Goal: Task Accomplishment & Management: Complete application form

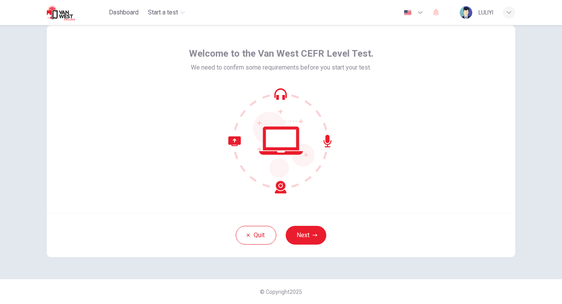
scroll to position [20, 0]
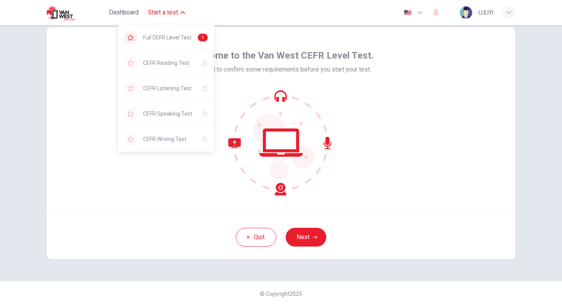
click at [172, 9] on span "Start a test" at bounding box center [163, 12] width 30 height 9
click at [171, 17] on button "Start a test" at bounding box center [166, 12] width 43 height 14
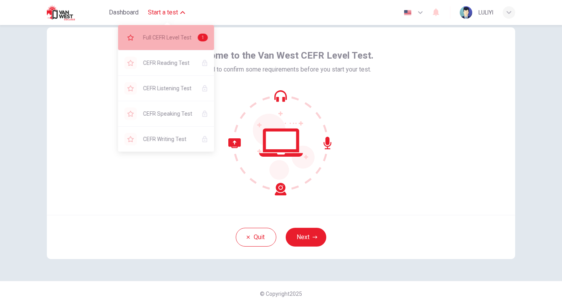
click at [168, 39] on span "Full CEFR Level Test" at bounding box center [167, 37] width 48 height 9
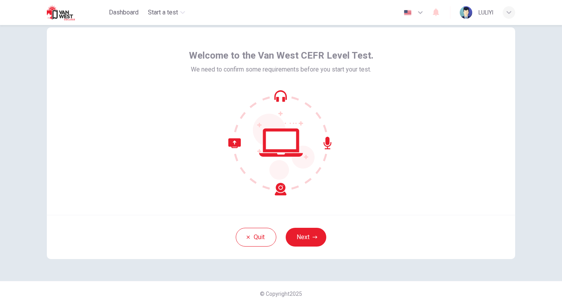
click at [380, 135] on div "Welcome to the Van West CEFR Level Test. We need to confirm some requirements b…" at bounding box center [281, 120] width 469 height 187
click at [304, 239] on button "Next" at bounding box center [306, 237] width 41 height 19
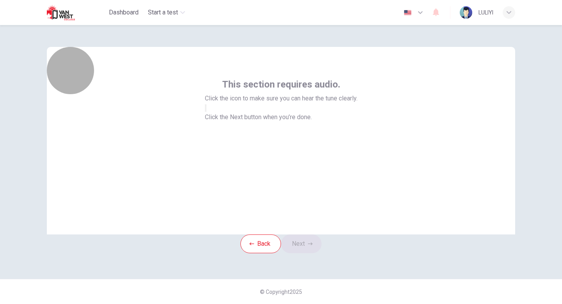
click at [207, 112] on button "button" at bounding box center [206, 107] width 2 height 7
click at [206, 110] on icon "button" at bounding box center [206, 110] width 0 height 0
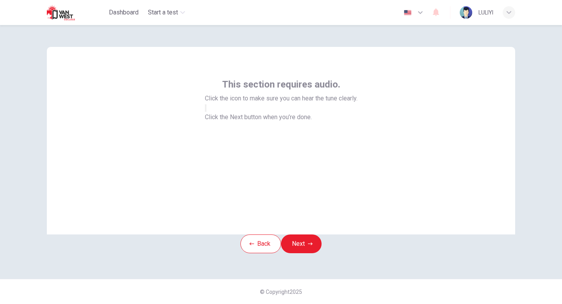
click at [215, 118] on icon "button" at bounding box center [210, 114] width 9 height 7
click at [206, 110] on icon "button" at bounding box center [206, 110] width 0 height 0
click at [207, 112] on button "button" at bounding box center [206, 107] width 2 height 7
click at [206, 110] on icon "button" at bounding box center [206, 110] width 0 height 0
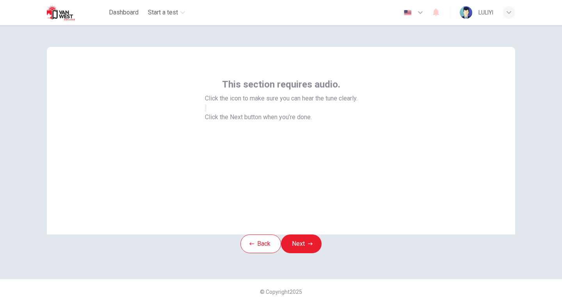
scroll to position [0, 0]
click at [307, 253] on button "Next" at bounding box center [301, 243] width 41 height 19
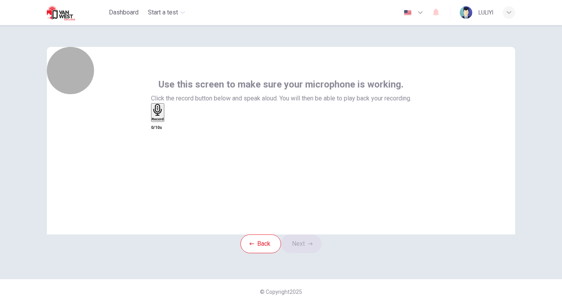
click at [164, 116] on icon "button" at bounding box center [158, 110] width 12 height 12
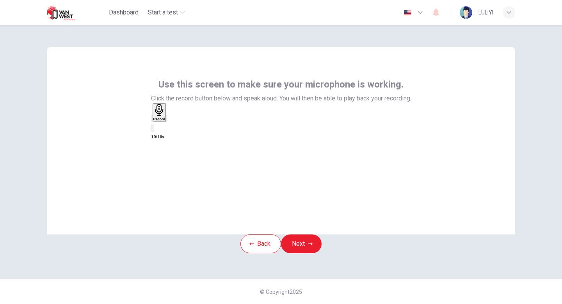
click at [204, 109] on div "Use this screen to make sure your microphone is working. Click the record butto…" at bounding box center [281, 110] width 261 height 64
click at [214, 119] on div "Use this screen to make sure your microphone is working. Click the record butto…" at bounding box center [281, 110] width 261 height 64
click at [167, 121] on div "button" at bounding box center [167, 119] width 0 height 6
click at [167, 120] on icon "button" at bounding box center [167, 120] width 0 height 0
click at [152, 120] on icon "button" at bounding box center [152, 120] width 0 height 0
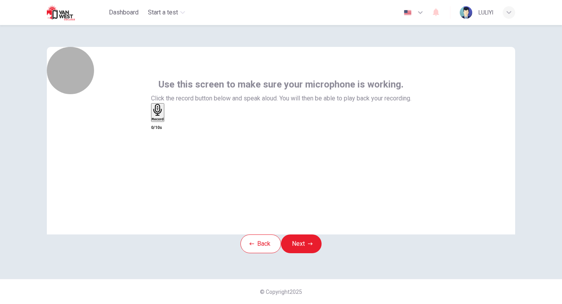
click at [164, 121] on div "Record" at bounding box center [158, 112] width 12 height 17
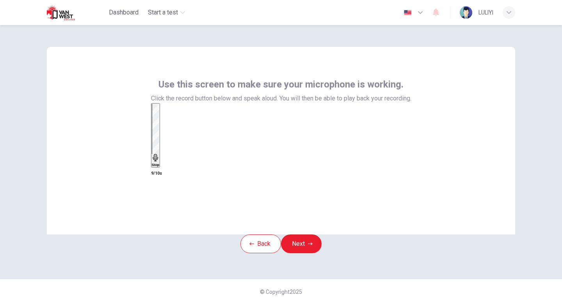
click at [160, 150] on div "Stop" at bounding box center [156, 135] width 8 height 63
click at [167, 120] on icon "button" at bounding box center [167, 120] width 0 height 0
click at [152, 120] on icon "button" at bounding box center [152, 120] width 0 height 0
click at [164, 121] on div "Record" at bounding box center [158, 112] width 12 height 17
click at [160, 156] on div "Stop" at bounding box center [156, 135] width 8 height 63
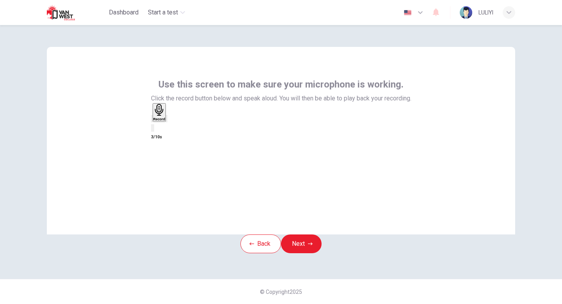
click at [167, 120] on icon "button" at bounding box center [167, 120] width 0 height 0
click at [306, 253] on button "Next" at bounding box center [301, 243] width 41 height 19
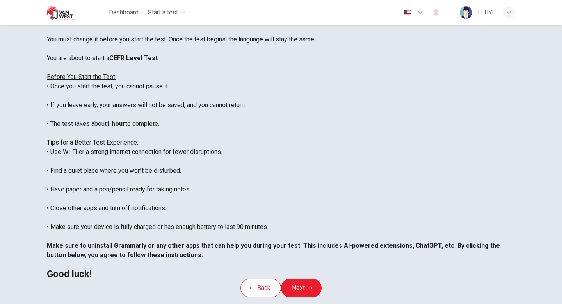
scroll to position [130, 0]
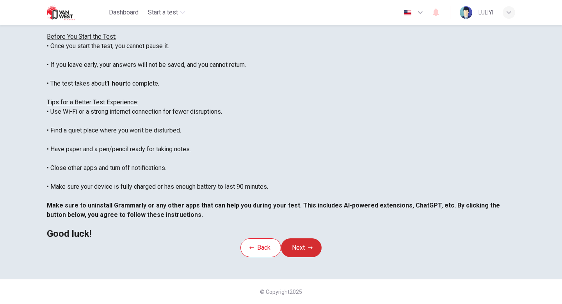
click at [305, 238] on button "Next" at bounding box center [301, 247] width 41 height 19
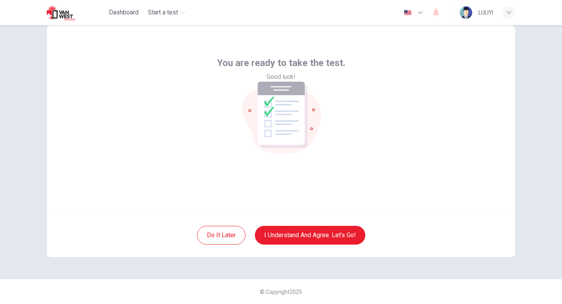
scroll to position [0, 0]
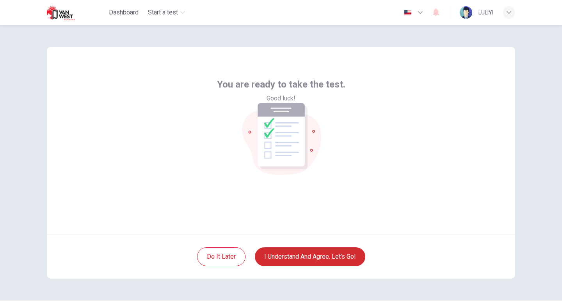
click at [305, 254] on button "I understand and agree. Let’s go!" at bounding box center [310, 256] width 111 height 19
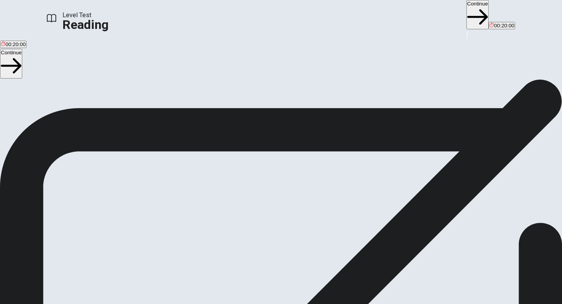
scroll to position [30, 0]
click at [467, 15] on button "Continue" at bounding box center [478, 14] width 22 height 29
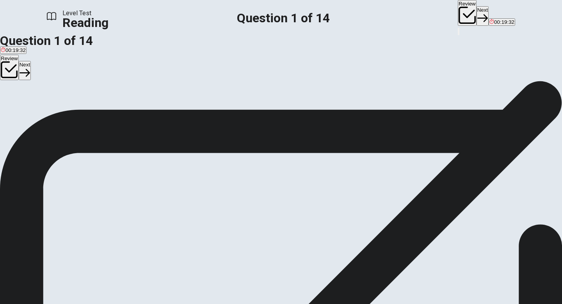
scroll to position [0, 0]
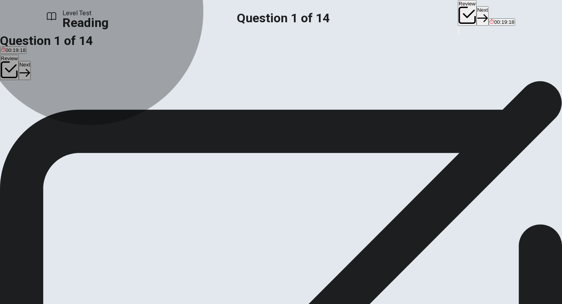
click at [149, 111] on span "Fashion magazines and celebrities" at bounding box center [109, 108] width 80 height 6
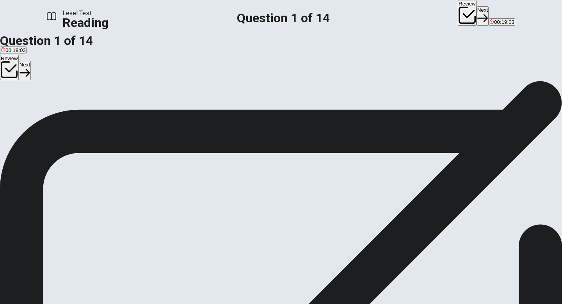
scroll to position [71, 0]
click at [477, 14] on button "Next" at bounding box center [483, 15] width 12 height 19
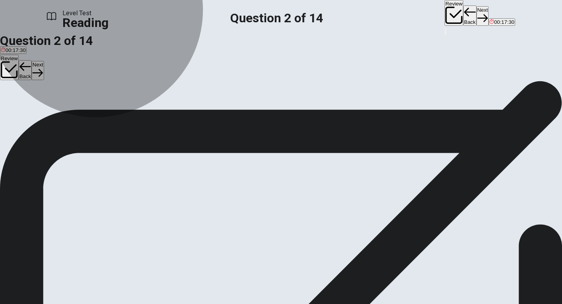
click at [159, 112] on span "They share parts of their daily lives" at bounding box center [174, 109] width 80 height 6
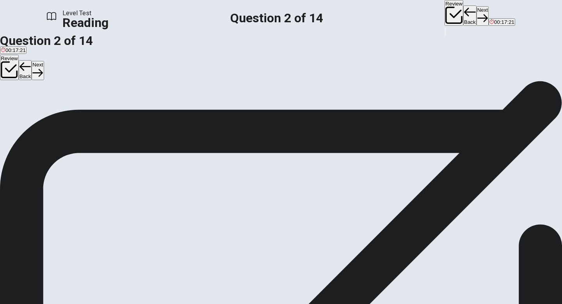
click at [54, 109] on button "A They are more famous" at bounding box center [27, 106] width 54 height 13
click at [477, 11] on button "Next" at bounding box center [483, 15] width 12 height 19
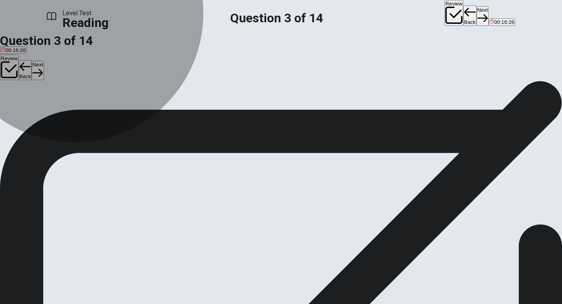
click at [111, 112] on span "Easy to reach or obtain" at bounding box center [84, 109] width 54 height 6
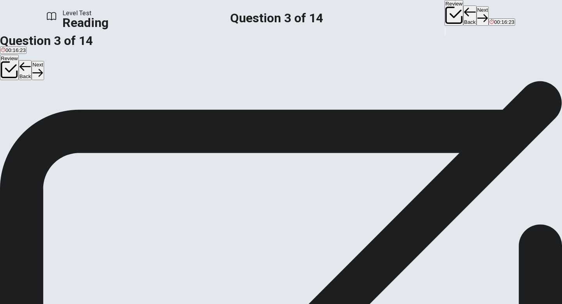
scroll to position [95, 0]
click at [477, 18] on button "Next" at bounding box center [483, 15] width 12 height 19
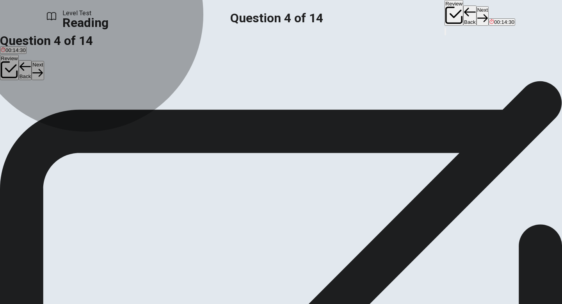
click at [86, 84] on button "A By only promoting expensive brands" at bounding box center [43, 77] width 86 height 13
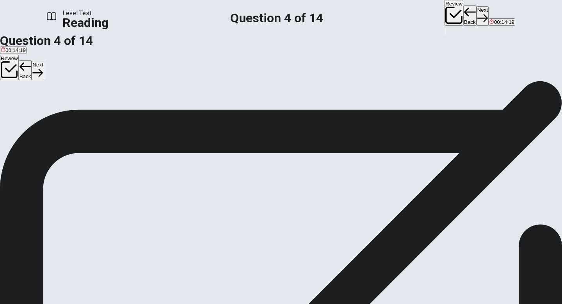
scroll to position [70, 0]
click at [268, 84] on button "D By copying traditional fashion magazines" at bounding box center [316, 77] width 96 height 13
click at [226, 84] on button "C By keeping new trends secret" at bounding box center [233, 77] width 70 height 13
click at [477, 13] on button "Next" at bounding box center [483, 15] width 12 height 19
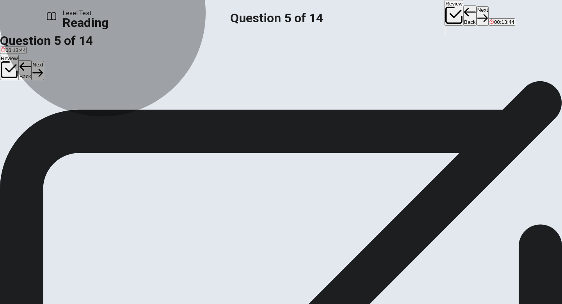
click at [165, 83] on span "When brands work with influencers to promote products" at bounding box center [162, 80] width 129 height 6
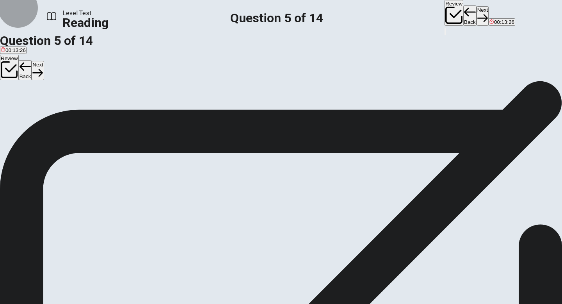
click at [477, 13] on button "Next" at bounding box center [483, 15] width 12 height 19
click at [55, 83] on span "Receiving free products" at bounding box center [28, 80] width 55 height 6
click at [477, 20] on button "Next" at bounding box center [483, 15] width 12 height 19
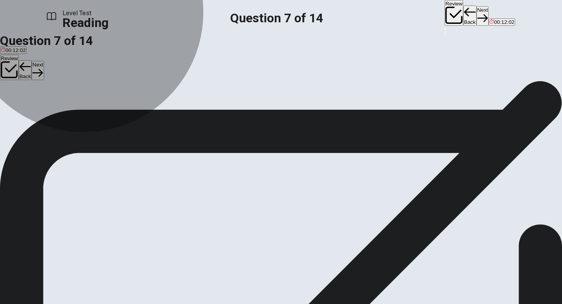
click at [92, 80] on span "Influencers make fashion too expensive" at bounding box center [46, 80] width 91 height 6
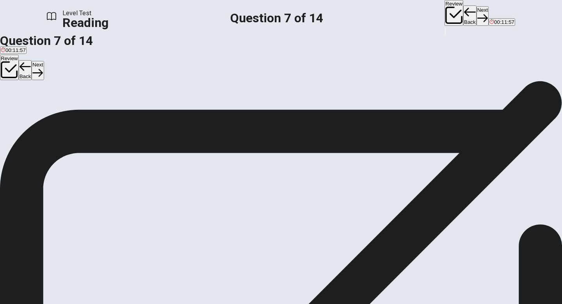
scroll to position [23, 0]
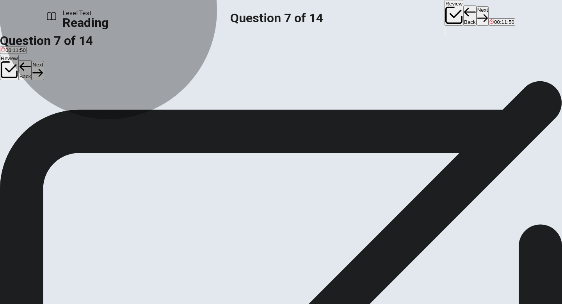
click at [200, 89] on span "It may promote unrealistic beauty standards" at bounding box center [250, 86] width 101 height 6
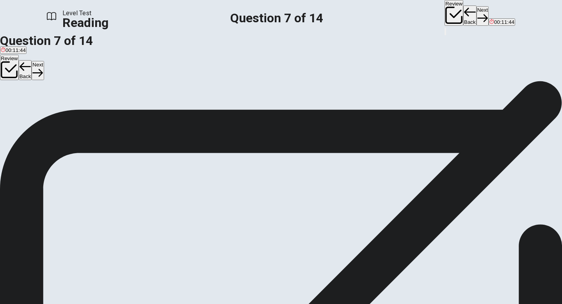
scroll to position [81, 0]
click at [477, 17] on button "Next" at bounding box center [483, 15] width 12 height 19
click at [131, 91] on span "They will likely continue to be important in fashion trends" at bounding box center [66, 89] width 130 height 6
click at [477, 15] on button "Next" at bounding box center [483, 15] width 12 height 19
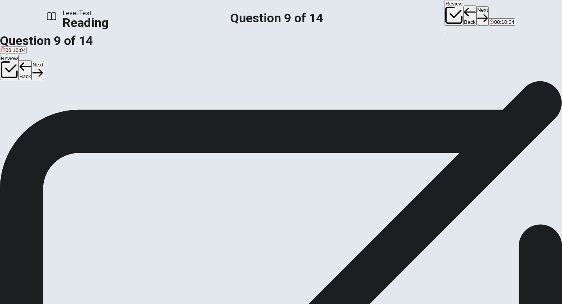
scroll to position [23, 0]
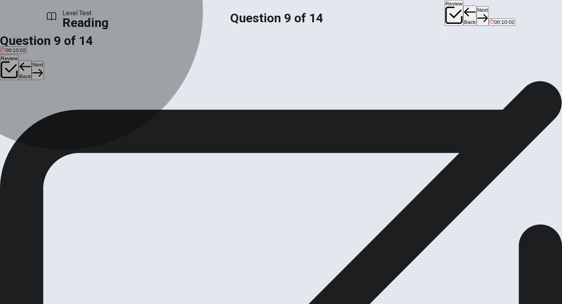
click at [71, 90] on button "B More expensive" at bounding box center [51, 83] width 38 height 13
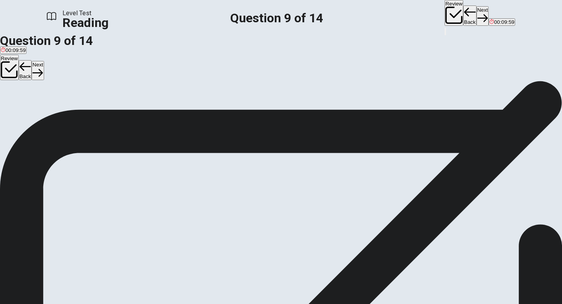
click at [477, 13] on button "Next" at bounding box center [483, 15] width 12 height 19
click at [214, 89] on span "Influencers demonstrate that style is possible at various price points" at bounding box center [292, 87] width 156 height 6
click at [115, 86] on button "A Influencers only wear expensive designer clothes" at bounding box center [57, 83] width 115 height 13
click at [477, 16] on button "Next" at bounding box center [483, 15] width 12 height 19
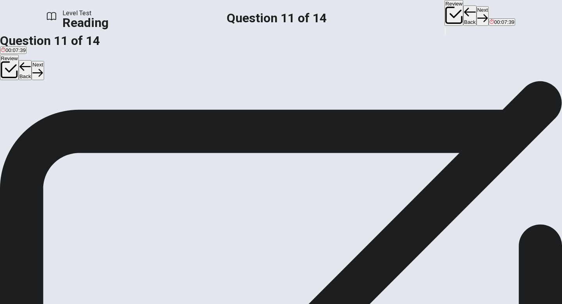
click at [45, 100] on span "Copying" at bounding box center [35, 97] width 19 height 6
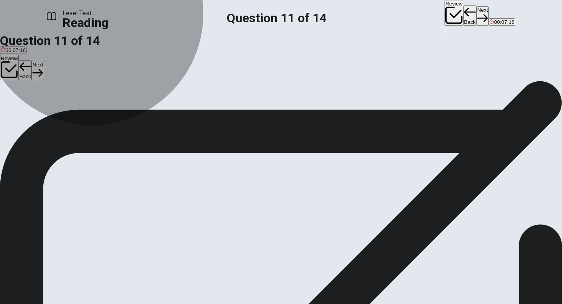
click at [90, 101] on button "C Appear or develop" at bounding box center [68, 93] width 44 height 13
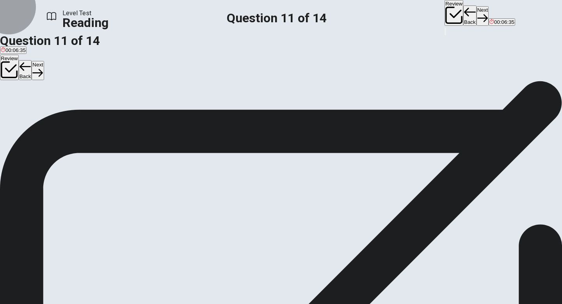
click at [477, 12] on button "Next" at bounding box center [483, 15] width 12 height 19
click at [215, 251] on input at bounding box center [182, 254] width 68 height 7
click at [477, 15] on button "Next" at bounding box center [483, 15] width 12 height 19
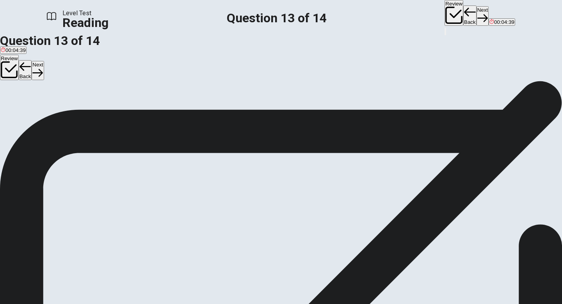
click at [132, 105] on span "It only focuses on affordable fashion." at bounding box center [137, 102] width 85 height 6
click at [477, 19] on button "Next" at bounding box center [483, 15] width 12 height 19
drag, startPoint x: 76, startPoint y: 170, endPoint x: 80, endPoint y: 160, distance: 10.2
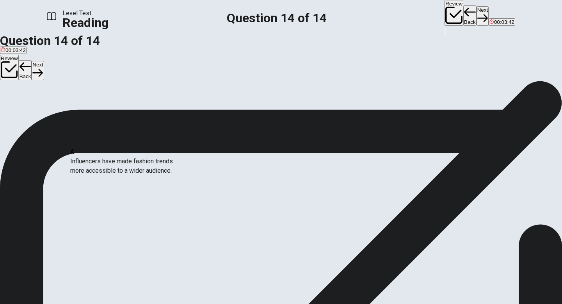
scroll to position [0, 0]
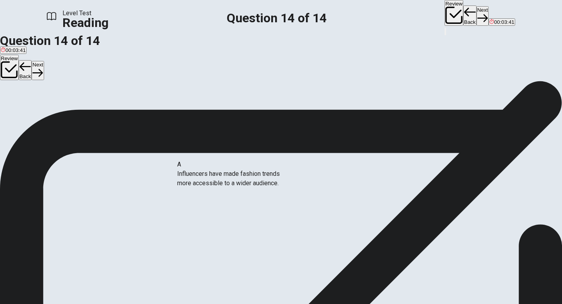
drag, startPoint x: 130, startPoint y: 169, endPoint x: 251, endPoint y: 181, distance: 121.3
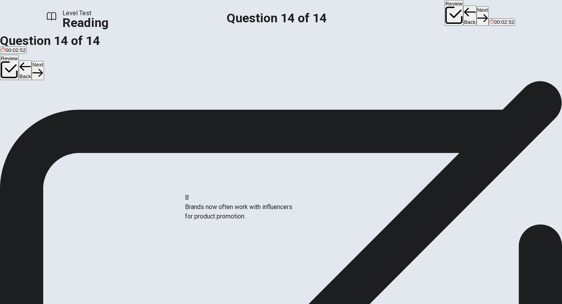
drag, startPoint x: 118, startPoint y: 166, endPoint x: 249, endPoint y: 207, distance: 137.8
drag, startPoint x: 187, startPoint y: 207, endPoint x: 210, endPoint y: 207, distance: 22.7
drag, startPoint x: 141, startPoint y: 199, endPoint x: 304, endPoint y: 212, distance: 163.0
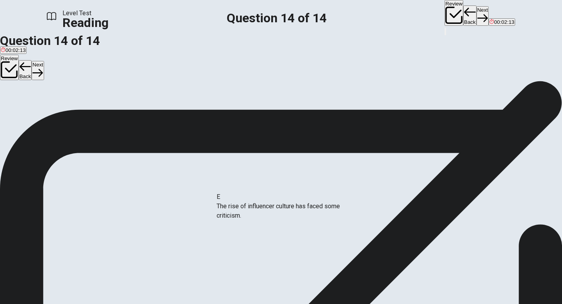
scroll to position [0, 0]
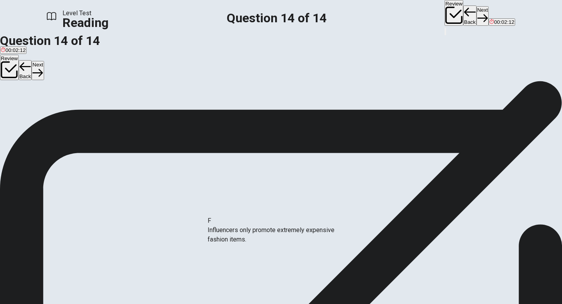
drag, startPoint x: 129, startPoint y: 219, endPoint x: 278, endPoint y: 232, distance: 149.0
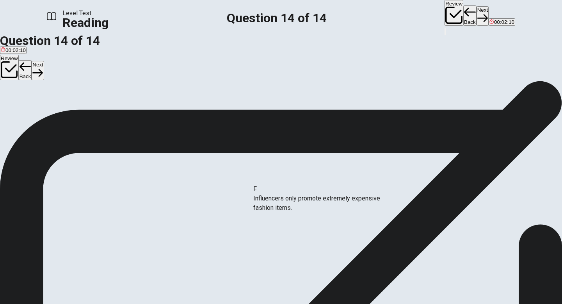
drag, startPoint x: 93, startPoint y: 218, endPoint x: 290, endPoint y: 198, distance: 198.2
click at [24, 100] on button "View Text" at bounding box center [12, 115] width 24 height 31
click at [35, 96] on button "View Question" at bounding box center [17, 117] width 35 height 42
click at [445, 14] on button "Review" at bounding box center [454, 13] width 19 height 26
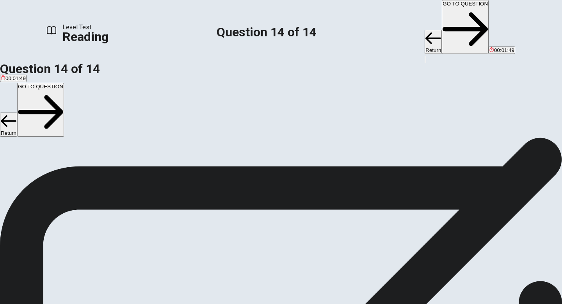
scroll to position [91, 0]
click at [425, 30] on button "Return" at bounding box center [433, 42] width 17 height 24
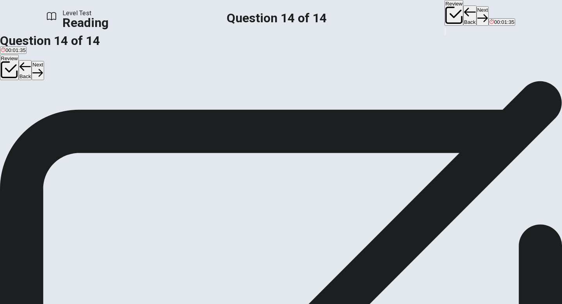
scroll to position [0, 0]
click at [445, 16] on button "Review" at bounding box center [454, 13] width 19 height 26
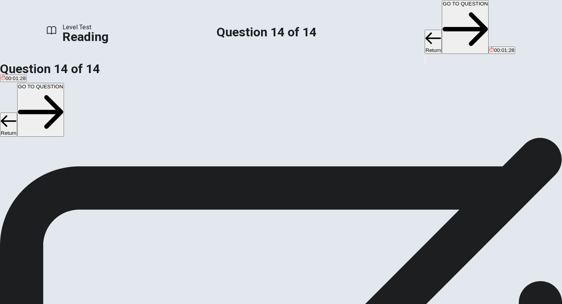
scroll to position [93, 0]
click at [425, 30] on button "Return" at bounding box center [433, 42] width 17 height 24
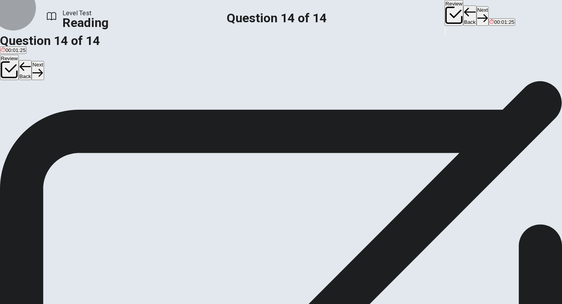
click at [477, 13] on button "Next" at bounding box center [483, 15] width 12 height 19
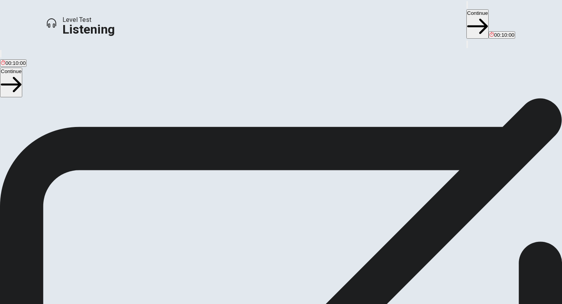
scroll to position [0, 0]
click at [467, 18] on button "Continue" at bounding box center [478, 23] width 22 height 29
click at [467, 16] on button "Continue" at bounding box center [478, 23] width 22 height 29
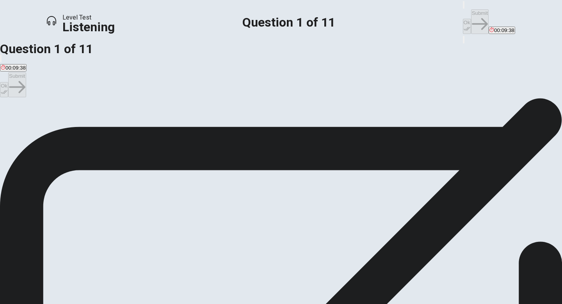
click at [87, 129] on span "Wind power." at bounding box center [73, 126] width 29 height 6
click at [463, 19] on button "Ok" at bounding box center [467, 26] width 8 height 15
click at [463, 13] on div "Ok Submit 00:09:12" at bounding box center [489, 17] width 52 height 35
click at [464, 13] on icon "button" at bounding box center [468, 11] width 9 height 7
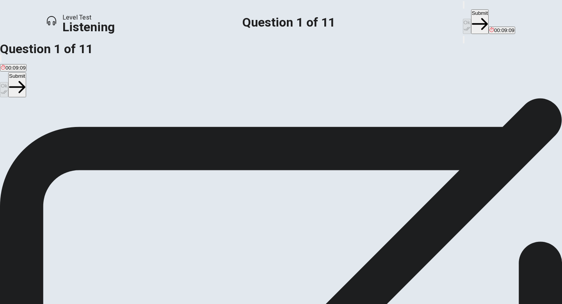
click at [88, 130] on button "C Wind power." at bounding box center [73, 123] width 30 height 13
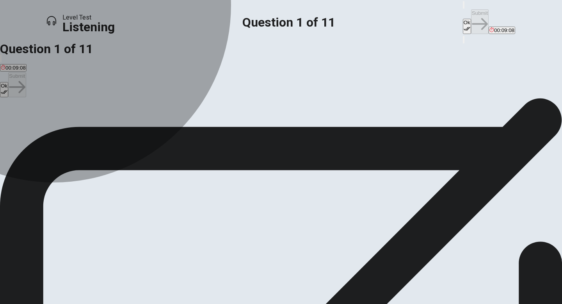
click at [57, 130] on button "B Recycling." at bounding box center [44, 123] width 25 height 13
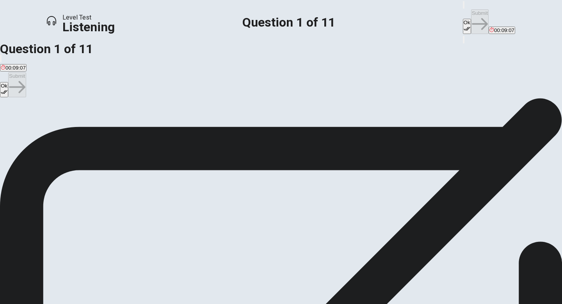
click at [87, 129] on span "Wind power." at bounding box center [73, 126] width 29 height 6
click at [463, 19] on button "Ok" at bounding box center [467, 26] width 8 height 15
click at [494, 27] on span "00:09:02" at bounding box center [504, 30] width 20 height 6
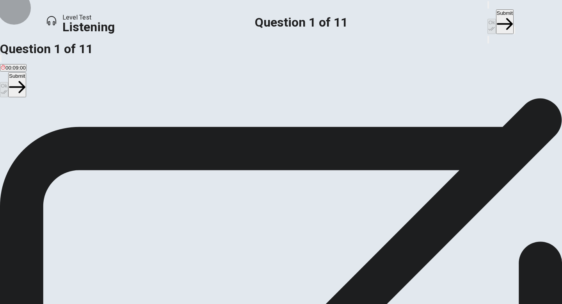
click at [514, 27] on button "button" at bounding box center [515, 30] width 2 height 7
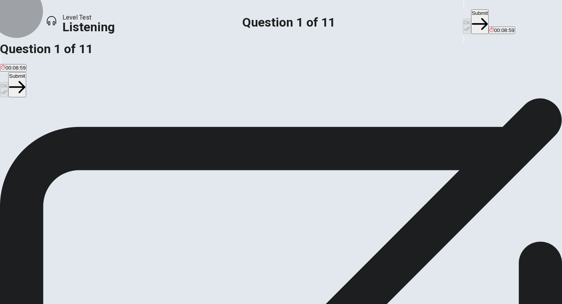
click at [471, 17] on button "Submit" at bounding box center [480, 21] width 18 height 25
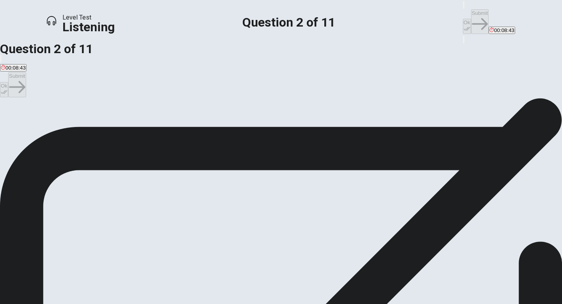
click at [314, 129] on span "They think the topic might be too complicated to explain." at bounding box center [379, 126] width 130 height 6
click at [463, 19] on button "Ok" at bounding box center [467, 26] width 8 height 15
click at [471, 12] on button "Submit" at bounding box center [480, 21] width 18 height 25
click at [229, 129] on span "Build a simple model of a wind turbine." at bounding box center [192, 126] width 89 height 6
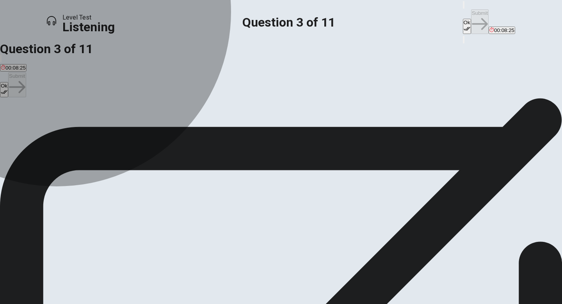
click at [238, 129] on span "Write a long report." at bounding box center [260, 126] width 44 height 6
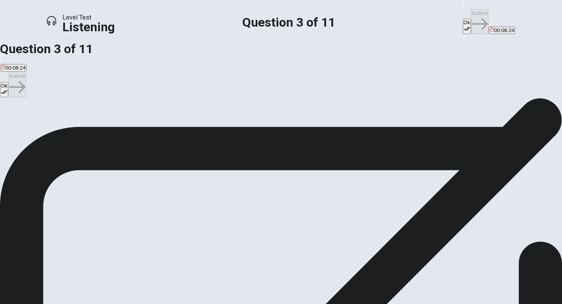
click at [224, 129] on span "Build a simple model of a wind turbine." at bounding box center [192, 126] width 89 height 6
click at [464, 25] on icon "button" at bounding box center [467, 28] width 7 height 7
click at [471, 15] on button "Submit" at bounding box center [480, 21] width 18 height 25
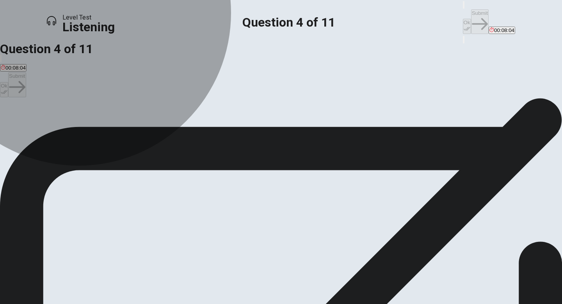
click at [88, 126] on span "Cardboard, plastic, and a small motor." at bounding box center [44, 126] width 87 height 6
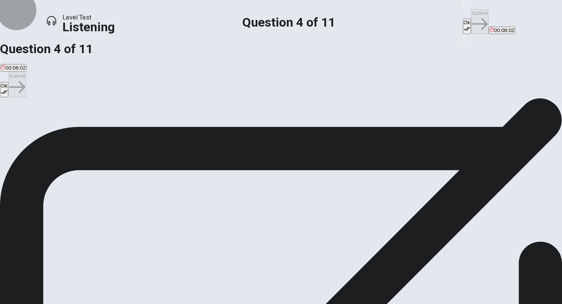
click at [463, 19] on button "Ok" at bounding box center [467, 26] width 8 height 15
click at [471, 14] on button "Submit" at bounding box center [480, 21] width 18 height 25
click at [98, 129] on span "A poster with key facts about wind energy." at bounding box center [49, 126] width 97 height 6
click at [180, 129] on span "A website about renewable energy." at bounding box center [139, 126] width 80 height 6
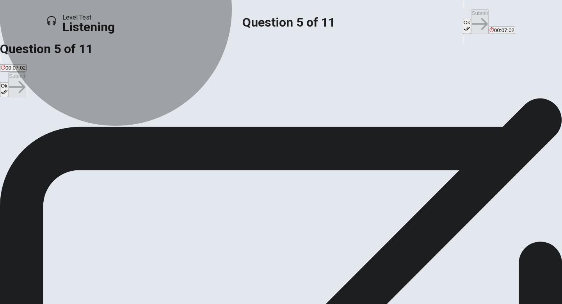
click at [98, 129] on span "A poster with key facts about wind energy." at bounding box center [49, 126] width 97 height 6
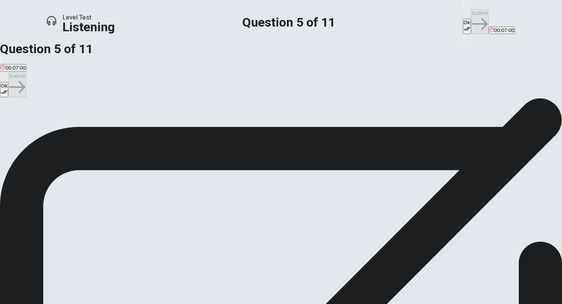
click at [463, 19] on button "Ok" at bounding box center [467, 26] width 8 height 15
click at [471, 16] on button "Submit" at bounding box center [480, 21] width 18 height 25
click at [405, 131] on div "question 6 Why do the students want to include information on the benefits of w…" at bounding box center [281, 114] width 562 height 33
click at [209, 129] on span "To show how it can be expensive to install." at bounding box center [168, 126] width 98 height 6
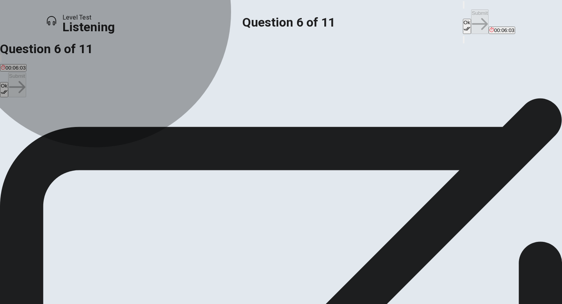
click at [262, 129] on span "To discuss the history of wind power." at bounding box center [260, 126] width 84 height 6
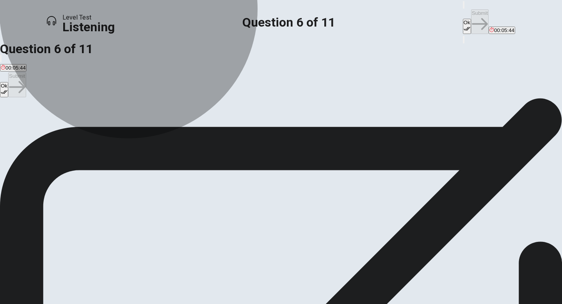
click at [304, 129] on span "To explain why it is a good choice for the environment." at bounding box center [366, 126] width 125 height 6
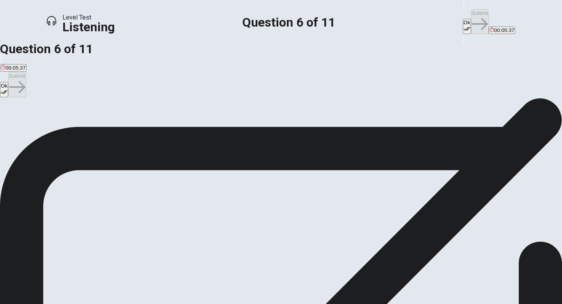
click at [463, 19] on button "Ok" at bounding box center [467, 26] width 8 height 15
click at [471, 12] on button "Submit" at bounding box center [480, 21] width 18 height 25
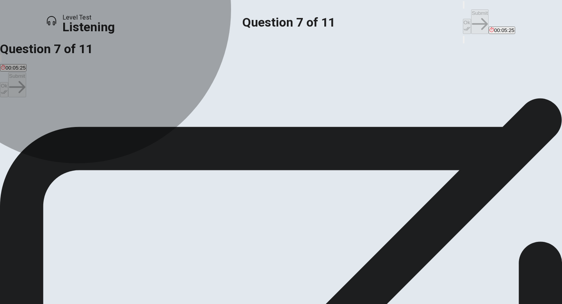
click at [71, 123] on span "Gather materials for the model" at bounding box center [36, 126] width 70 height 6
click at [217, 129] on span "Design the entire presentation." at bounding box center [181, 126] width 71 height 6
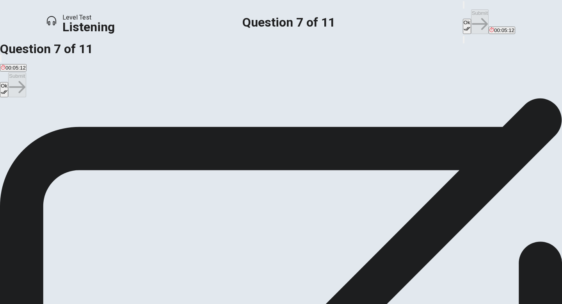
click at [252, 129] on span "Research statistics on wind power. ." at bounding box center [260, 126] width 83 height 6
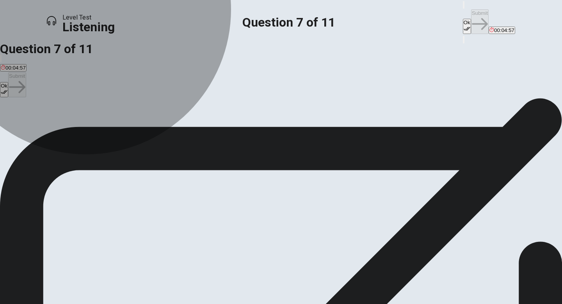
click at [71, 123] on span "Gather materials for the model" at bounding box center [36, 126] width 70 height 6
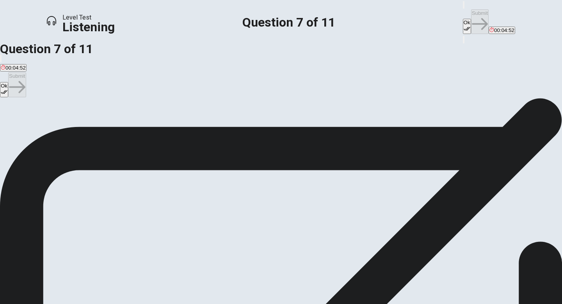
click at [463, 19] on button "Ok" at bounding box center [467, 26] width 8 height 15
click at [471, 14] on button "Submit" at bounding box center [480, 21] width 18 height 25
click at [52, 129] on span "Stressed and worried." at bounding box center [26, 126] width 51 height 6
click at [464, 27] on icon "button" at bounding box center [467, 29] width 7 height 4
click at [471, 16] on button "Submit" at bounding box center [480, 21] width 18 height 25
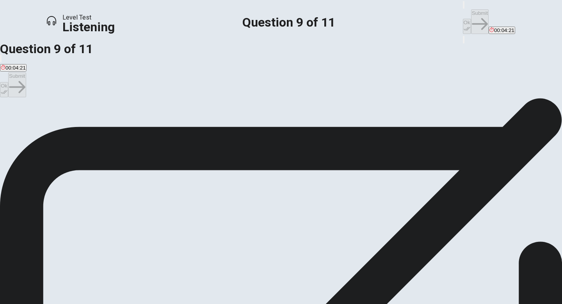
scroll to position [6, 0]
click at [463, 19] on button "Ok" at bounding box center [467, 26] width 8 height 15
click at [471, 14] on button "Submit" at bounding box center [480, 21] width 18 height 25
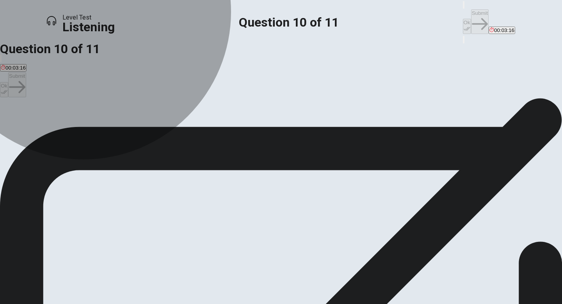
click at [250, 123] on span "To demonstrate the environmental impact of wind power." at bounding box center [286, 121] width 130 height 6
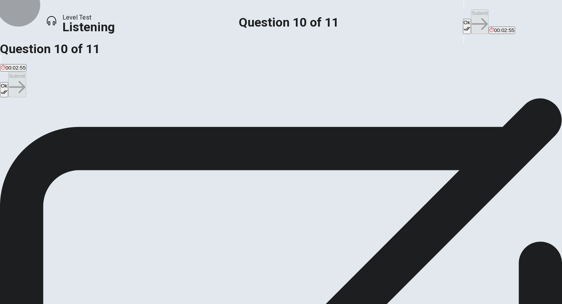
click at [463, 19] on button "Ok" at bounding box center [467, 26] width 8 height 15
click at [471, 10] on button "Submit" at bounding box center [480, 21] width 18 height 25
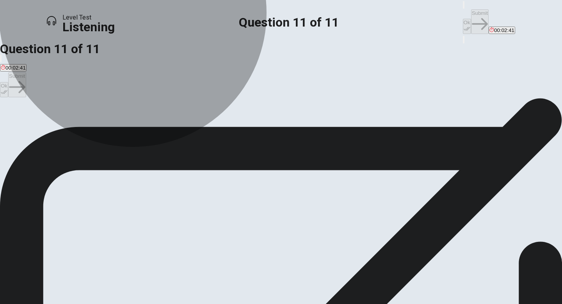
click at [299, 123] on span "One student will do all the research, and the other will make the model." at bounding box center [329, 121] width 164 height 6
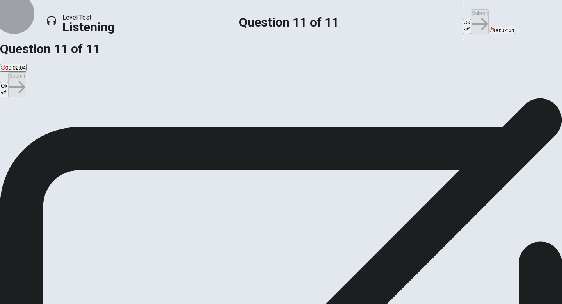
click at [463, 19] on button "Ok" at bounding box center [467, 26] width 8 height 15
click at [471, 18] on button "Submit" at bounding box center [480, 21] width 18 height 25
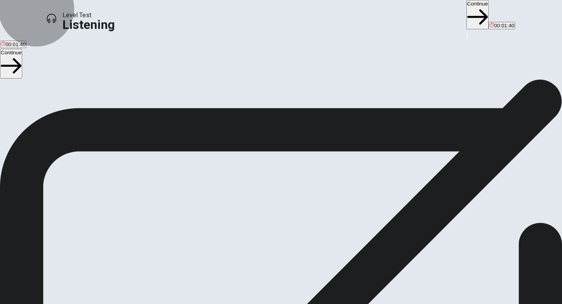
click at [468, 14] on icon "button" at bounding box center [478, 17] width 21 height 21
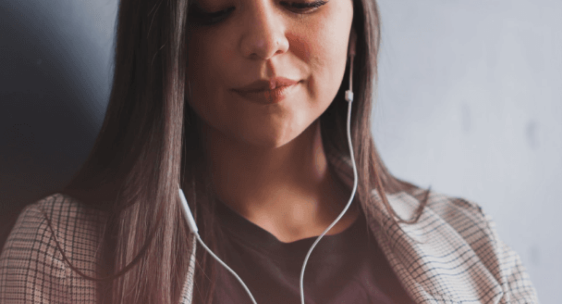
scroll to position [44, 0]
click at [493, 9] on button "button" at bounding box center [494, 4] width 2 height 7
click at [493, 16] on button "Continue" at bounding box center [504, 23] width 22 height 29
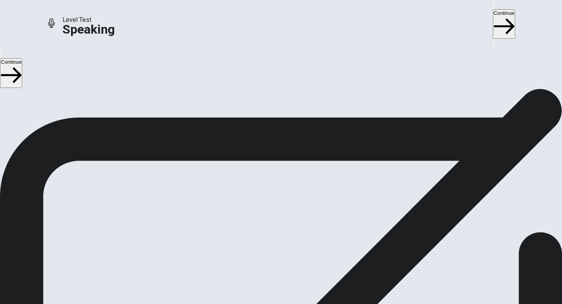
click at [295, 260] on span "Stop Recording" at bounding box center [282, 268] width 28 height 17
click at [286, 174] on icon at bounding box center [278, 185] width 17 height 23
click at [270, 207] on icon "Record Again" at bounding box center [270, 207] width 0 height 0
click at [298, 204] on button "Record Again" at bounding box center [281, 219] width 33 height 38
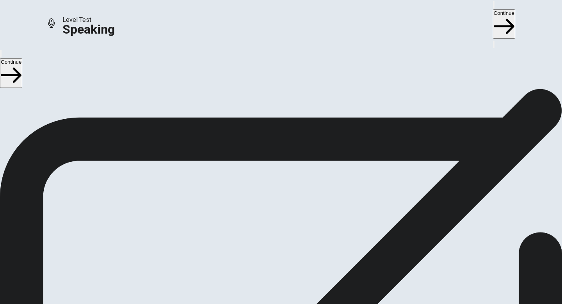
click at [291, 228] on icon at bounding box center [281, 242] width 20 height 28
click at [273, 202] on button "Play Audio" at bounding box center [272, 205] width 2 height 7
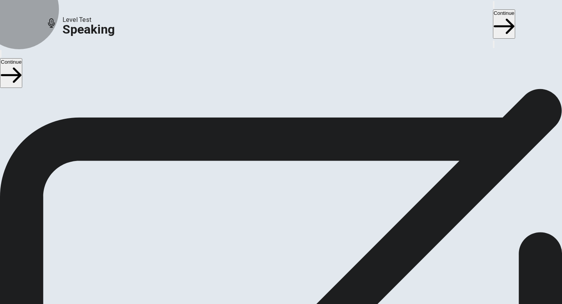
click at [298, 207] on button "Record Again" at bounding box center [281, 219] width 33 height 38
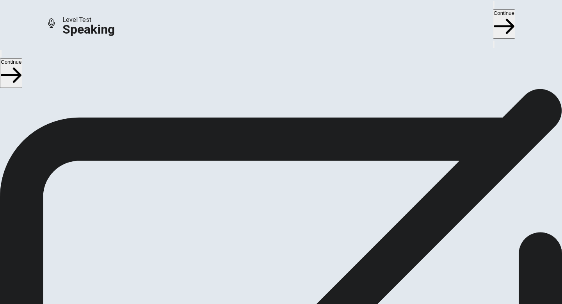
click at [273, 206] on button "Play Audio" at bounding box center [272, 205] width 2 height 7
click at [493, 18] on button "Continue" at bounding box center [504, 23] width 22 height 29
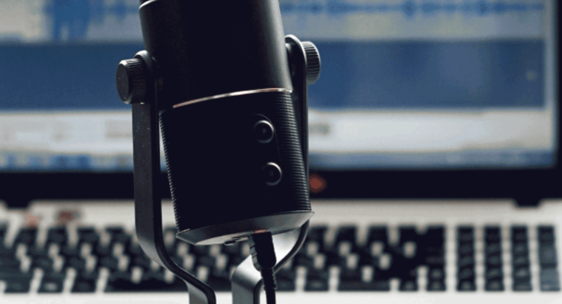
scroll to position [17, 0]
click at [493, 20] on button "Continue" at bounding box center [504, 23] width 22 height 29
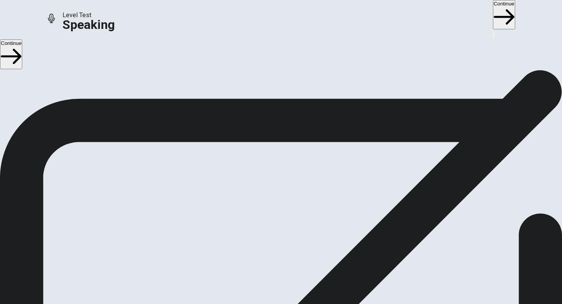
scroll to position [0, 0]
click at [493, 18] on button "Continue" at bounding box center [504, 14] width 22 height 29
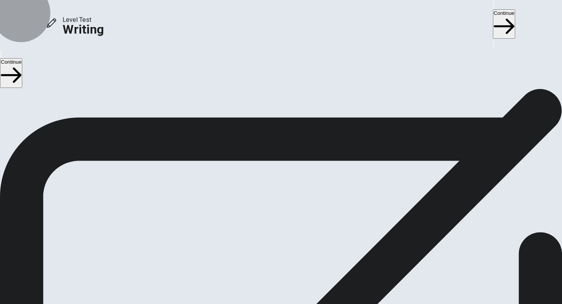
click at [493, 18] on button "Continue" at bounding box center [504, 23] width 22 height 29
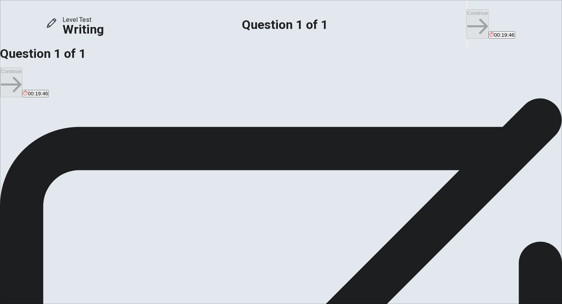
scroll to position [5, 0]
type textarea "ㄎ"
type textarea "f"
type textarea "i"
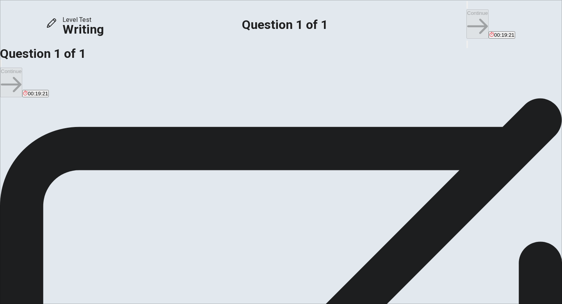
type textarea "ㄙ"
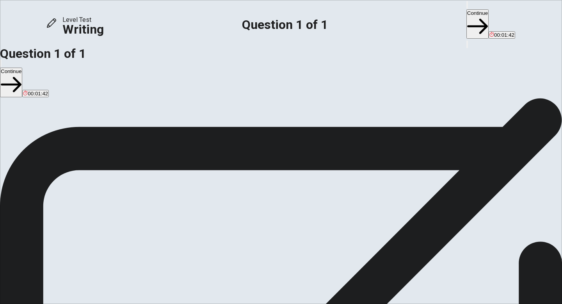
drag, startPoint x: 395, startPoint y: 184, endPoint x: 425, endPoint y: 184, distance: 30.1
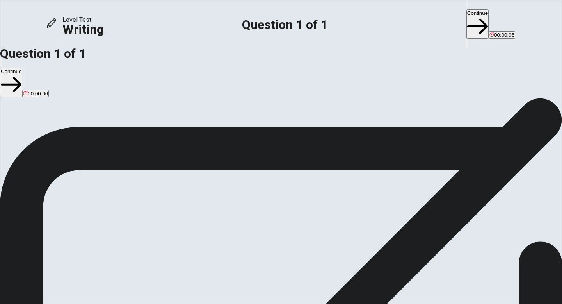
type textarea "First, In my country. students can choice own classes in [GEOGRAPHIC_DATA]. Bec…"
click at [467, 16] on button "Continue" at bounding box center [478, 23] width 22 height 29
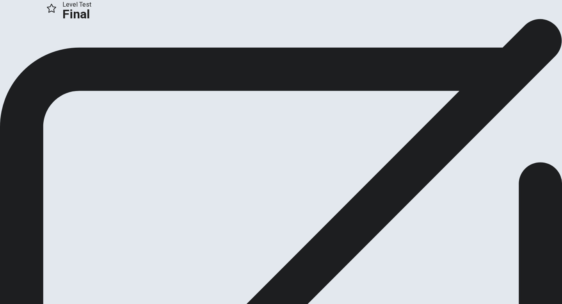
scroll to position [0, 0]
click at [32, 57] on button "Continue" at bounding box center [16, 52] width 32 height 11
